Goal: Obtain resource: Download file/media

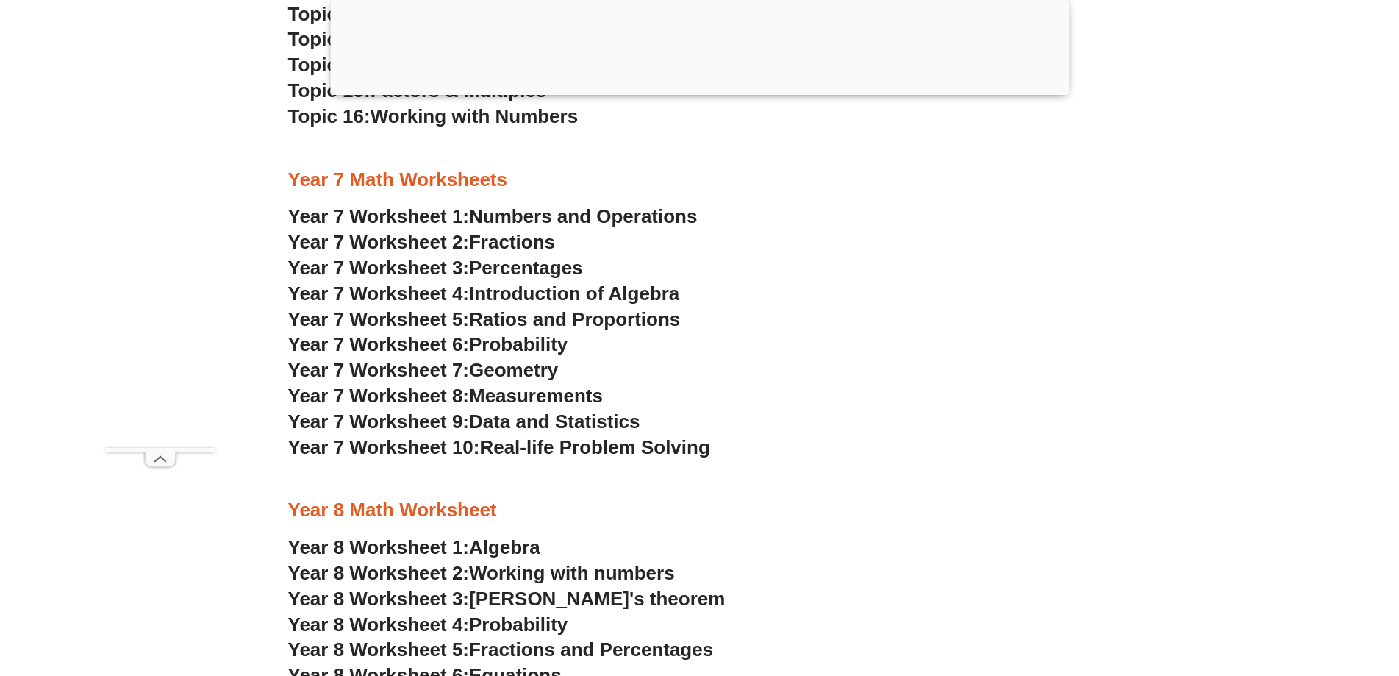
scroll to position [4921, 0]
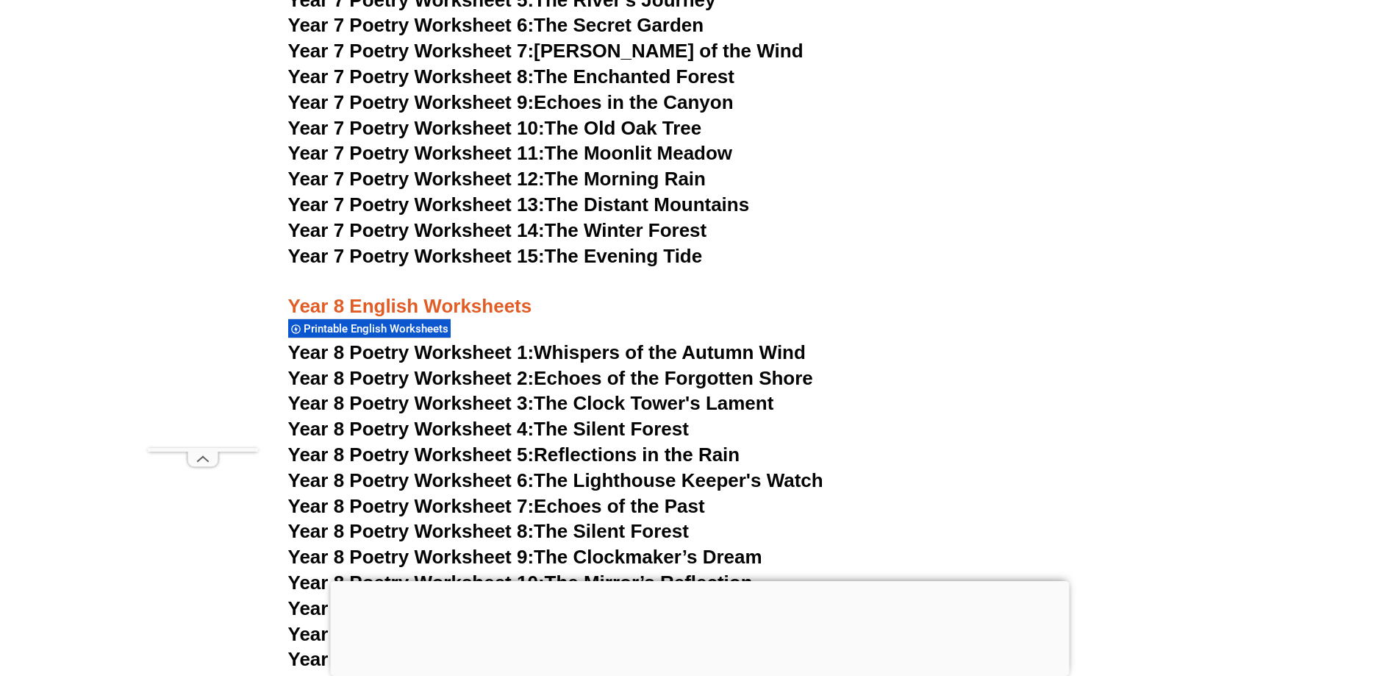
scroll to position [9264, 0]
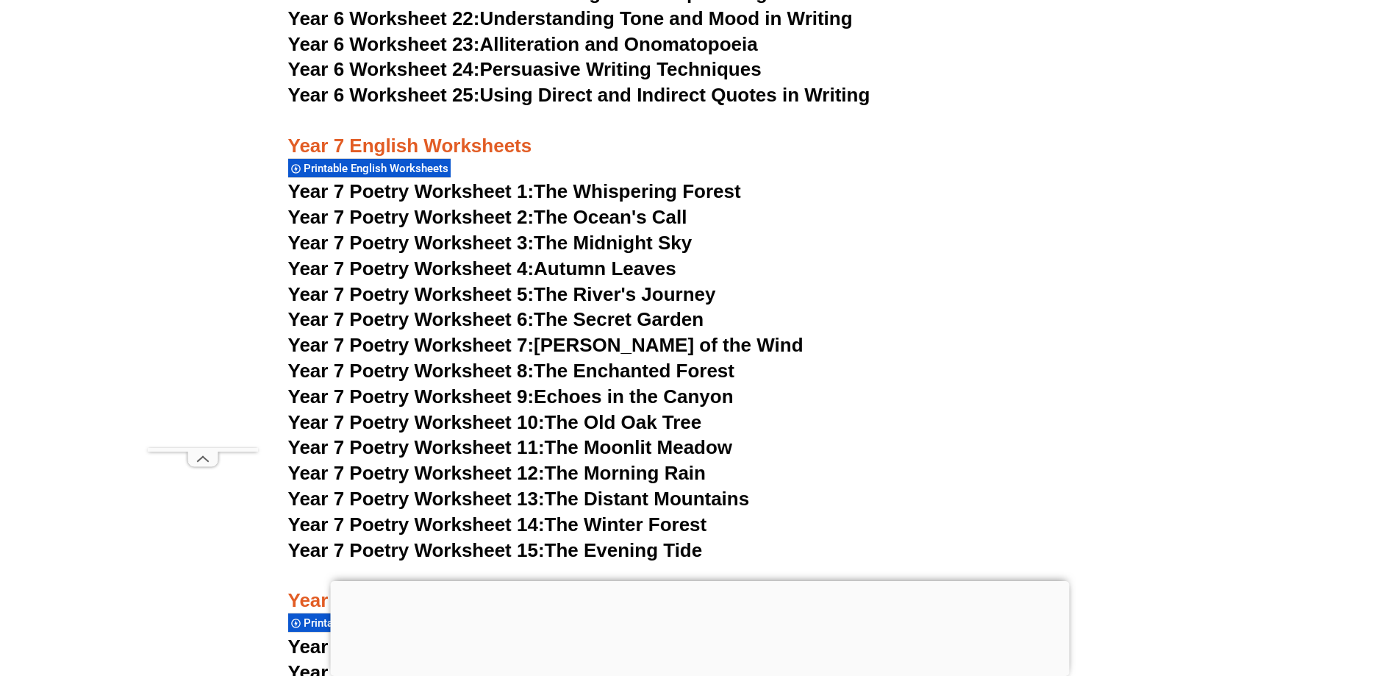
click at [622, 598] on iframe "Advertisement" at bounding box center [699, 626] width 739 height 91
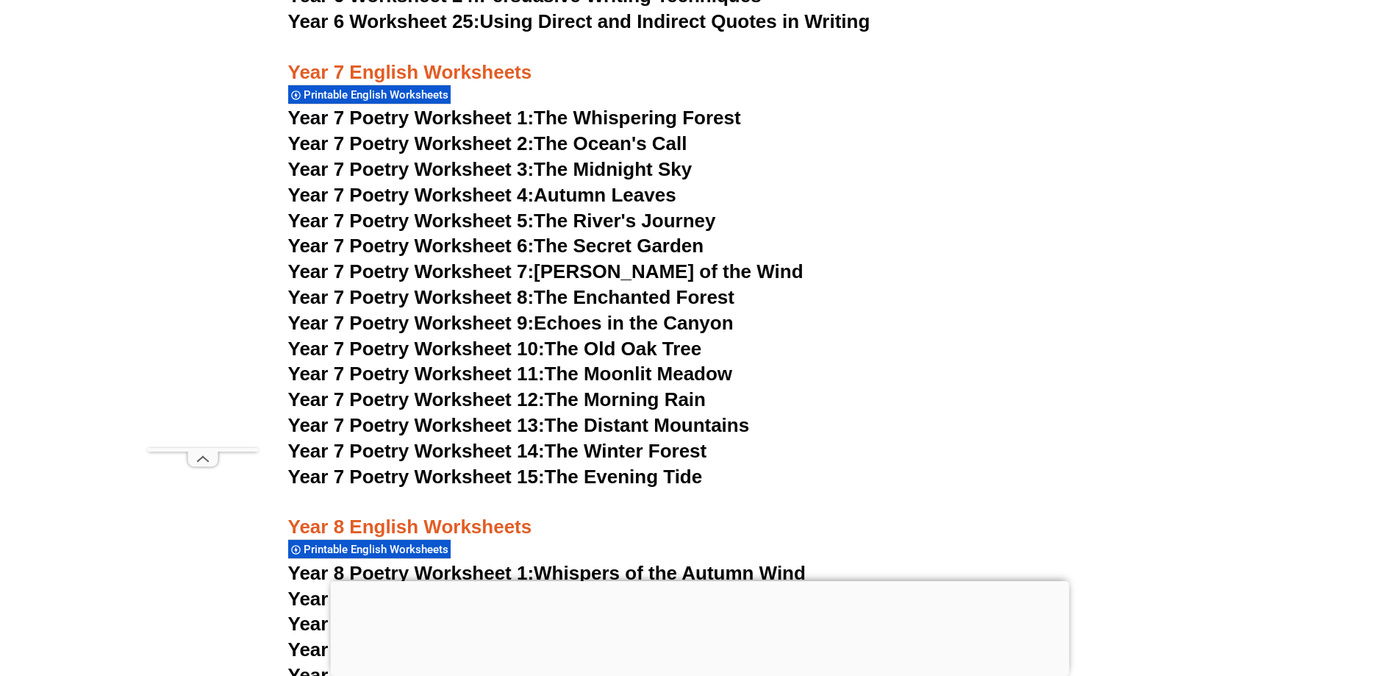
scroll to position [9558, 0]
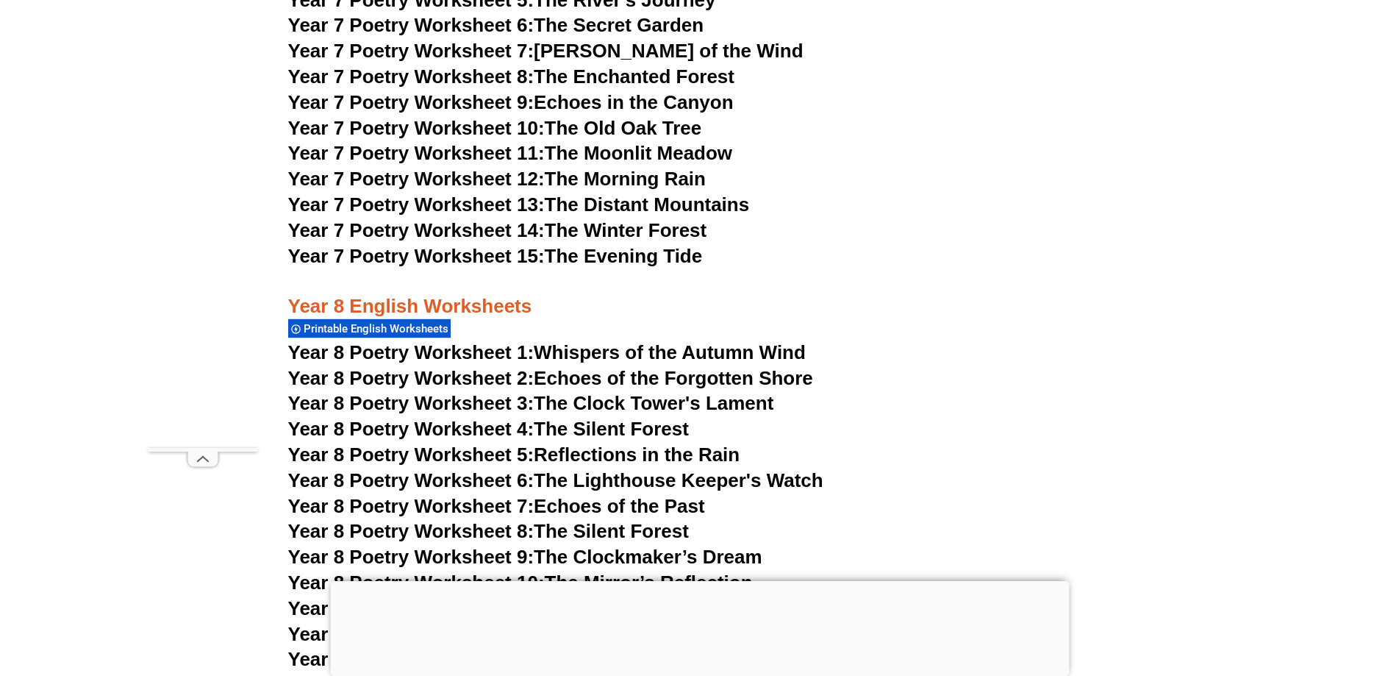
click at [635, 418] on link "Year 8 Poetry Worksheet 4: The Silent Forest" at bounding box center [488, 429] width 401 height 22
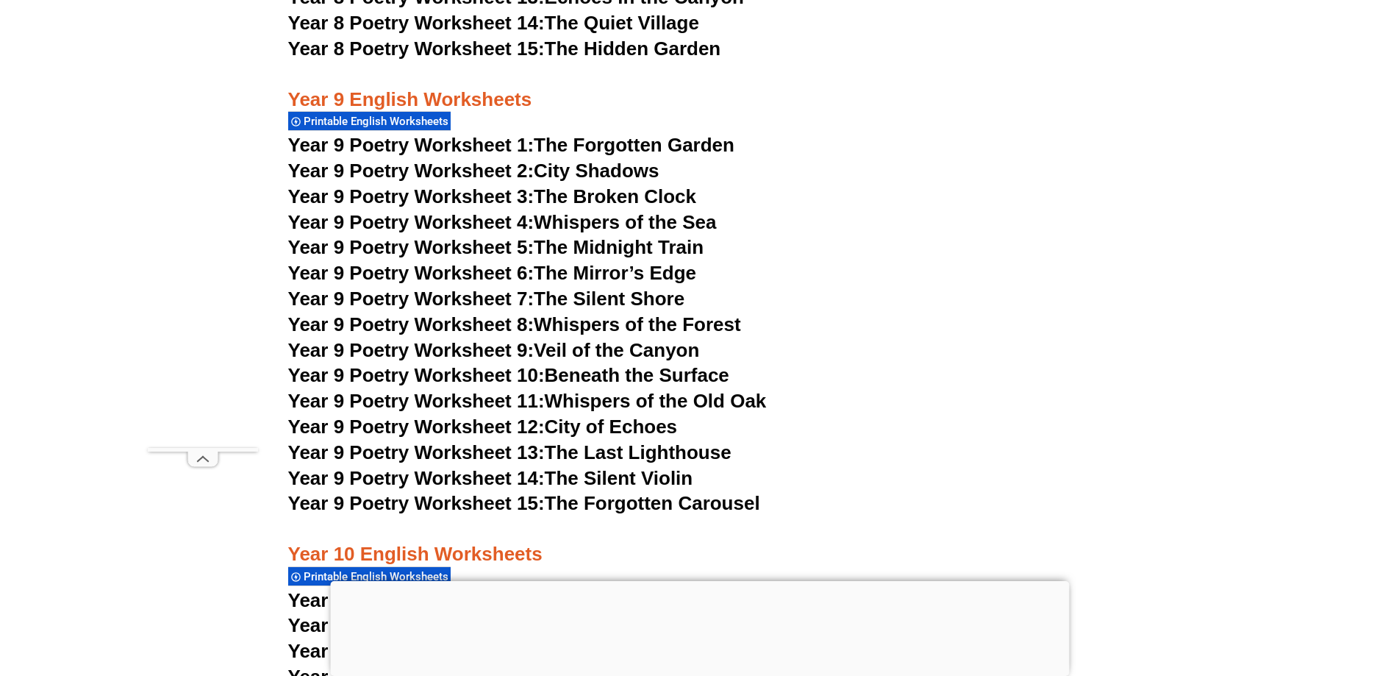
scroll to position [9264, 0]
